Goal: Information Seeking & Learning: Learn about a topic

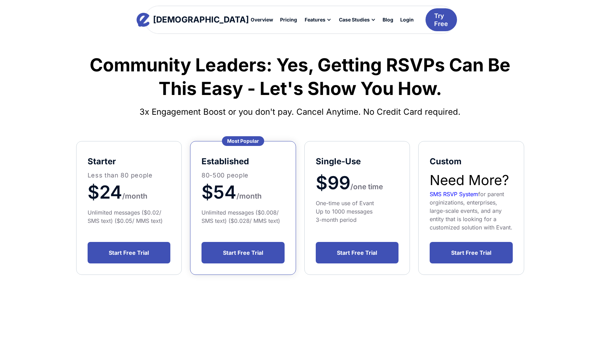
scroll to position [27, 0]
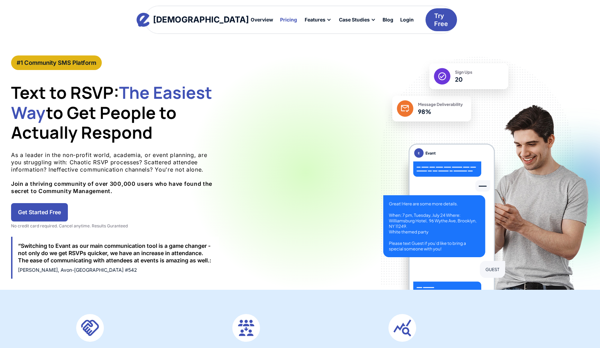
click at [280, 20] on div "Pricing" at bounding box center [288, 19] width 17 height 5
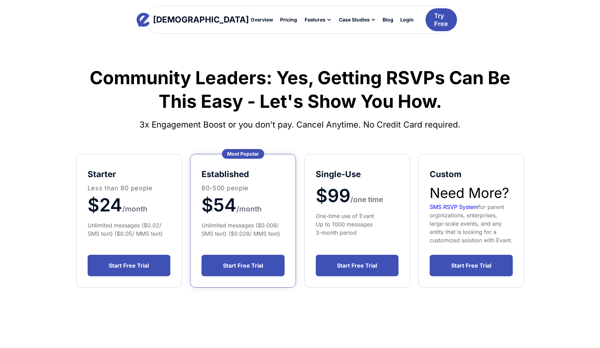
scroll to position [17, 0]
